Goal: Check status

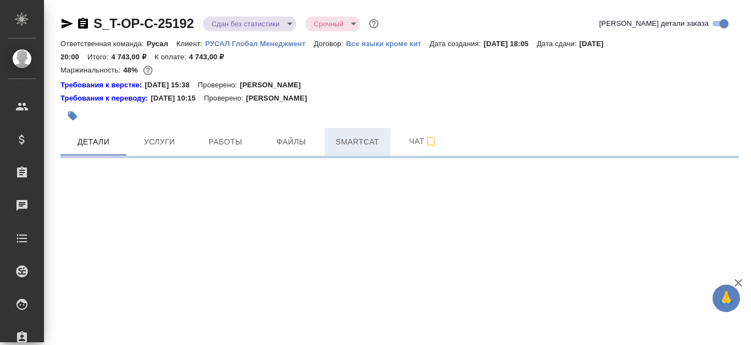
select select "RU"
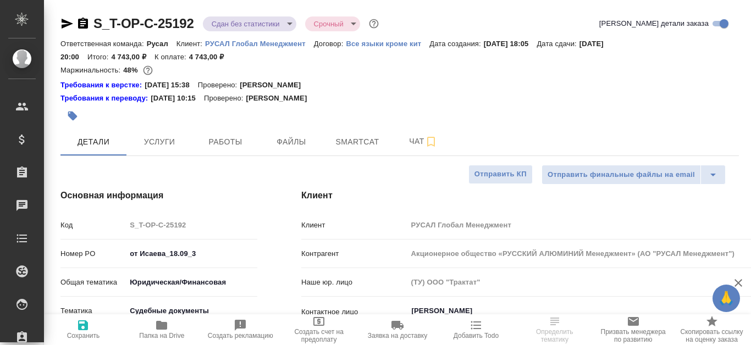
type textarea "x"
type input "[PERSON_NAME]"
click at [249, 143] on span "Работы" at bounding box center [225, 142] width 53 height 14
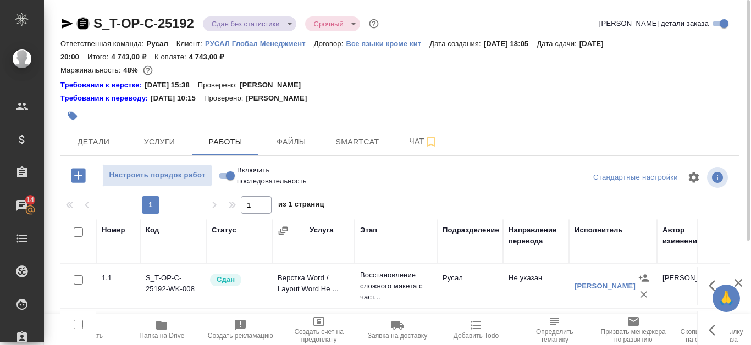
click at [84, 25] on icon "button" at bounding box center [83, 23] width 10 height 11
